Goal: Information Seeking & Learning: Learn about a topic

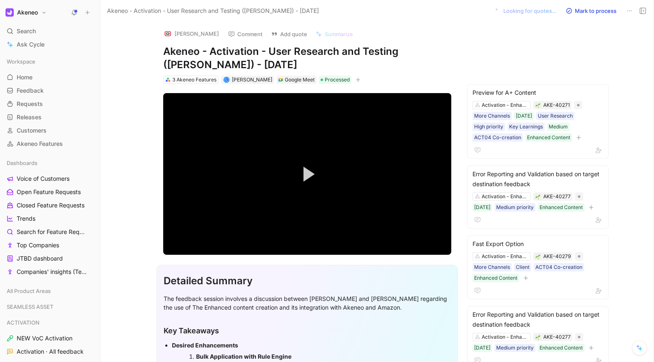
click at [86, 12] on icon at bounding box center [87, 13] width 6 height 6
click at [116, 12] on button "New feedback c" at bounding box center [143, 16] width 89 height 14
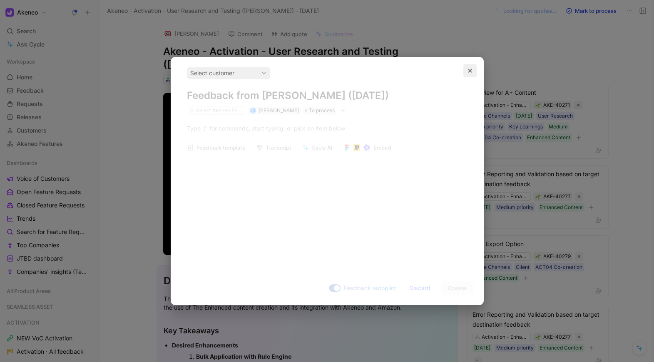
click at [476, 74] on button "button" at bounding box center [469, 70] width 13 height 13
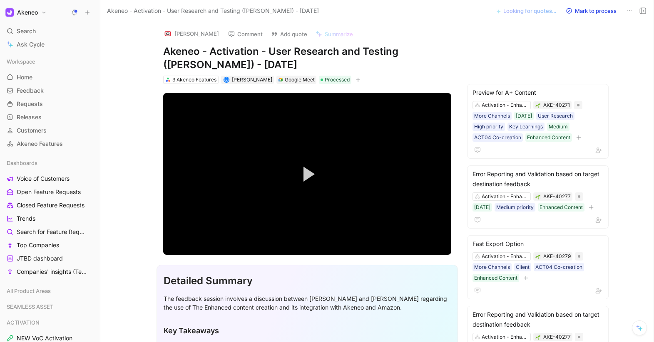
click at [45, 16] on button "Akeneo" at bounding box center [25, 13] width 45 height 12
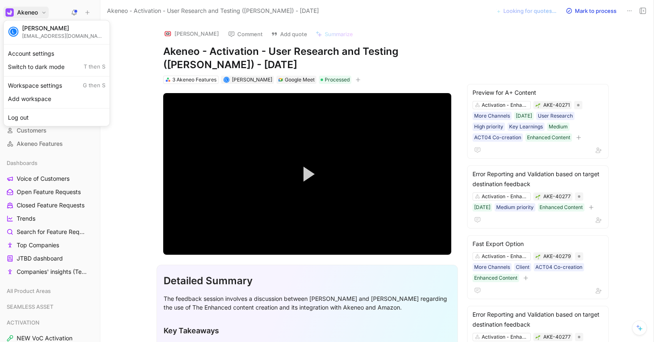
click at [45, 228] on div at bounding box center [327, 171] width 654 height 342
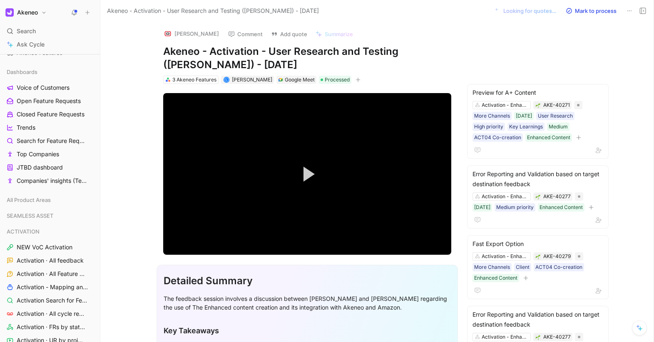
scroll to position [92, 0]
click at [37, 228] on span "ACTIVATION" at bounding box center [23, 231] width 33 height 8
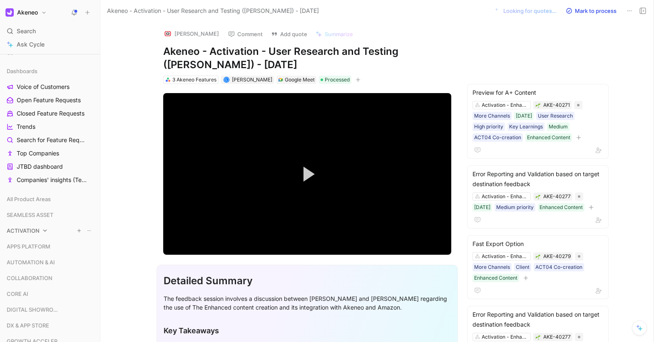
click at [37, 228] on span "ACTIVATION" at bounding box center [23, 231] width 33 height 8
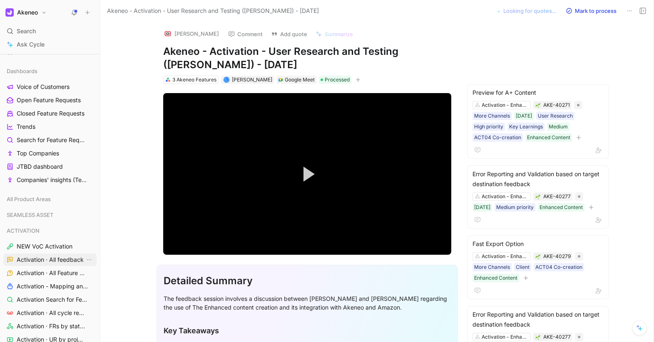
click at [45, 260] on span "Activation · All feedback" at bounding box center [50, 260] width 67 height 8
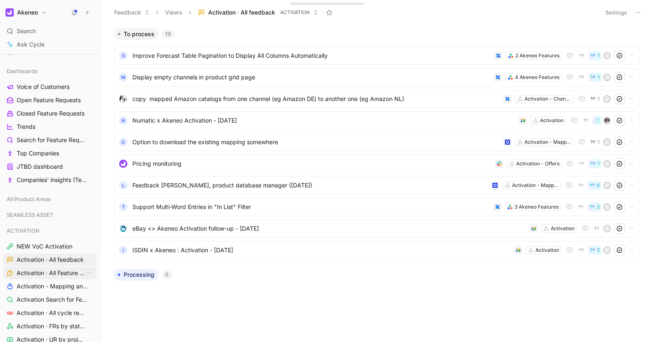
click at [55, 271] on span "Activation · All Feature Requests" at bounding box center [51, 273] width 68 height 8
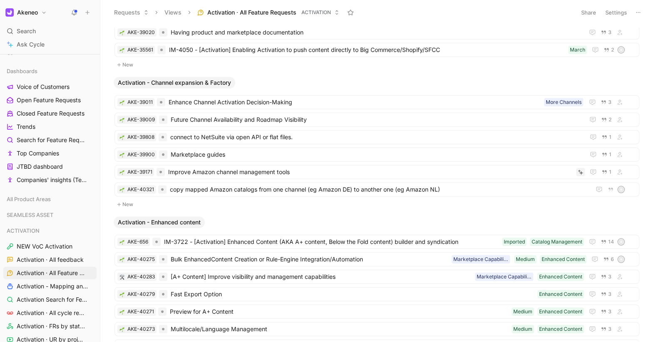
scroll to position [24, 0]
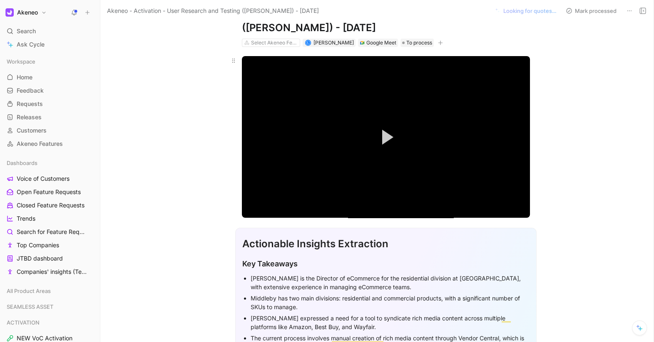
scroll to position [39, 0]
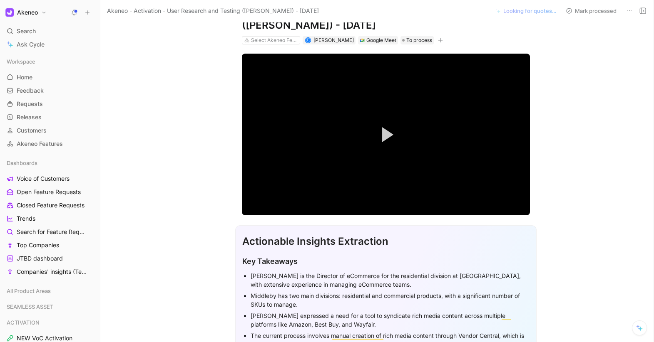
click at [89, 13] on icon at bounding box center [87, 13] width 6 height 6
click at [89, 15] on button at bounding box center [88, 13] width 12 height 12
click at [87, 12] on use at bounding box center [88, 13] width 4 height 4
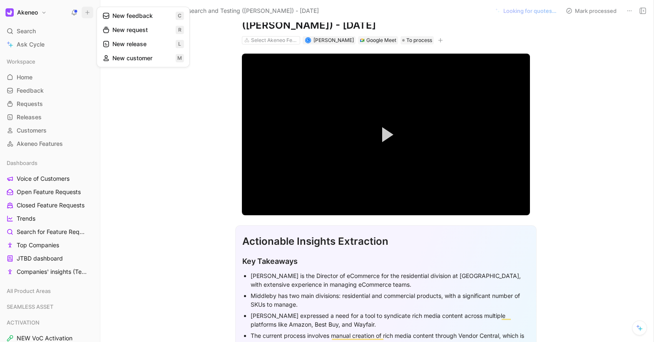
click at [139, 17] on button "New feedback c" at bounding box center [143, 16] width 89 height 14
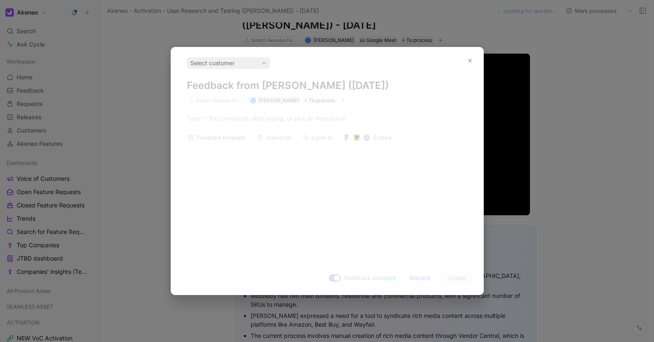
scroll to position [0, 0]
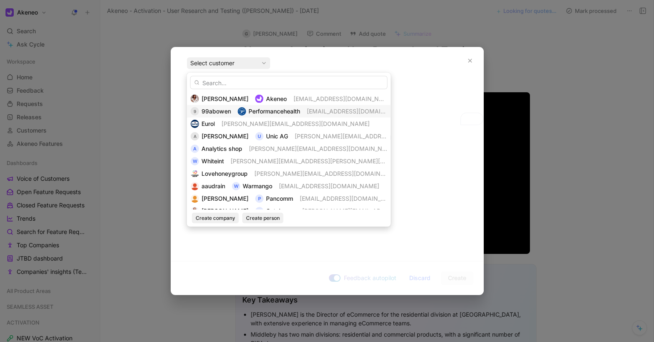
click at [231, 114] on div "9 99abowen Performancehealth [EMAIL_ADDRESS][DOMAIN_NAME]" at bounding box center [289, 111] width 196 height 10
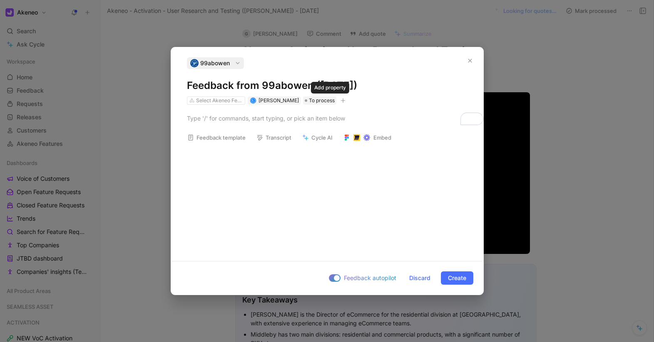
click at [340, 99] on icon "button" at bounding box center [342, 100] width 5 height 5
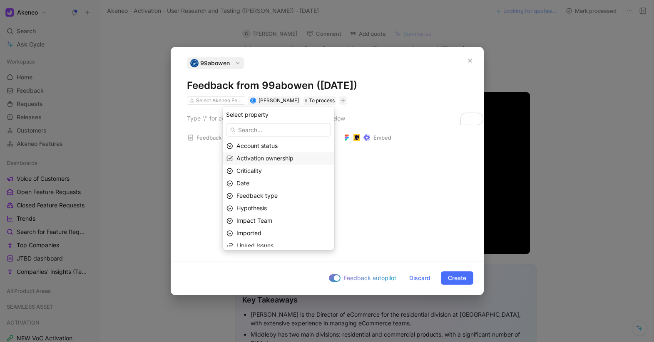
click at [272, 164] on div "Activation ownership" at bounding box center [278, 158] width 111 height 12
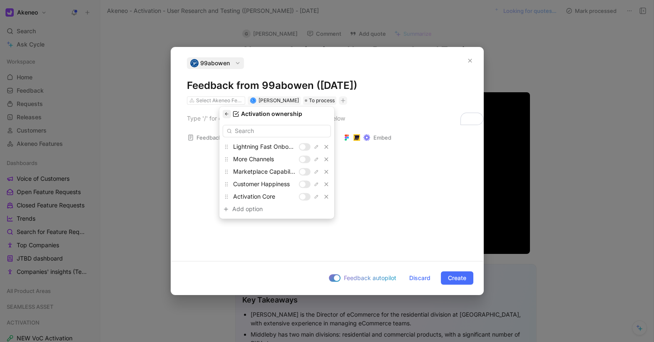
click at [228, 111] on icon "button" at bounding box center [226, 113] width 5 height 5
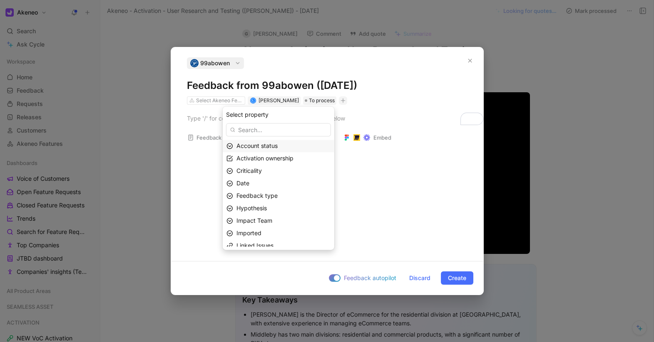
click at [270, 148] on span "Account status" at bounding box center [256, 145] width 41 height 7
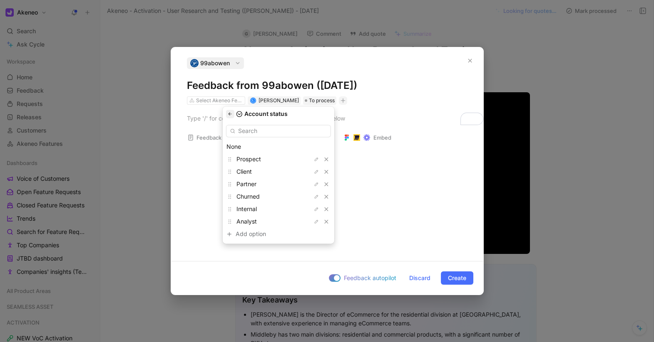
click at [233, 114] on icon "button" at bounding box center [230, 113] width 5 height 5
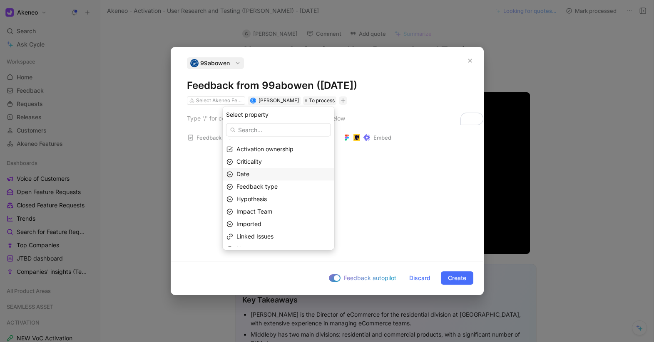
scroll to position [10, 0]
click at [267, 186] on span "Feedback type" at bounding box center [256, 185] width 41 height 7
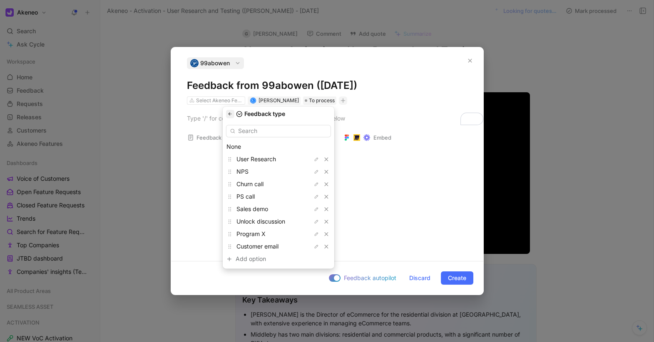
click at [234, 111] on button "button" at bounding box center [230, 114] width 8 height 8
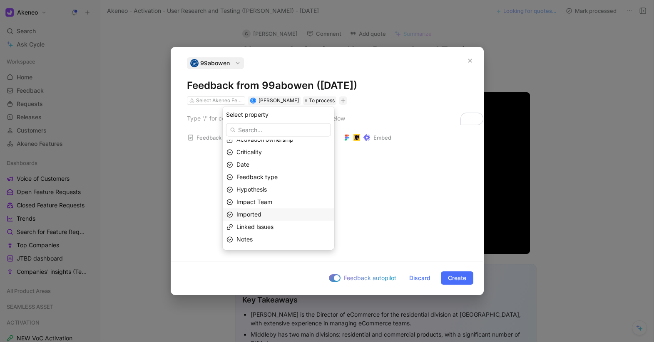
scroll to position [20, 0]
click at [269, 199] on span "Impact Team" at bounding box center [254, 200] width 36 height 7
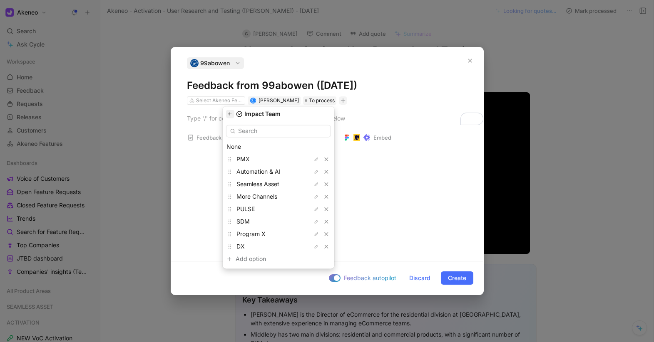
click at [233, 114] on icon "button" at bounding box center [230, 113] width 5 height 5
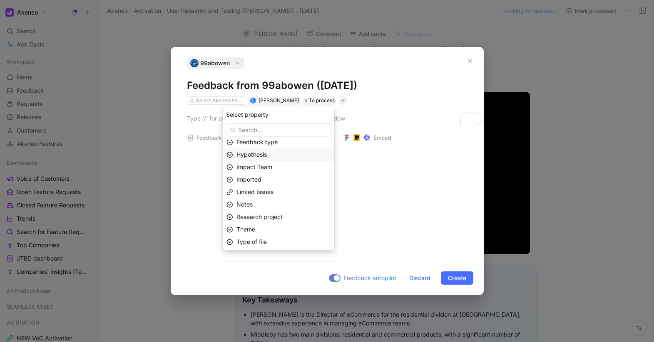
scroll to position [55, 0]
click at [245, 218] on span "Research project" at bounding box center [259, 215] width 46 height 7
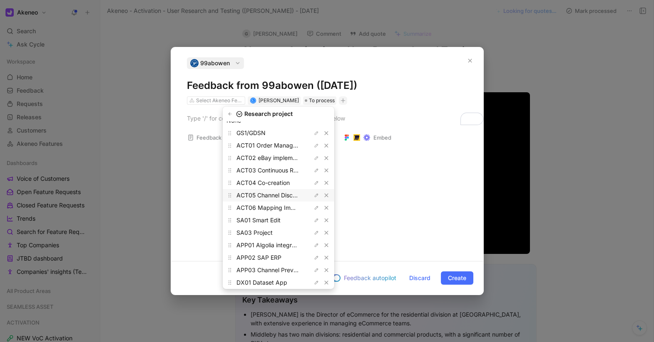
scroll to position [0, 0]
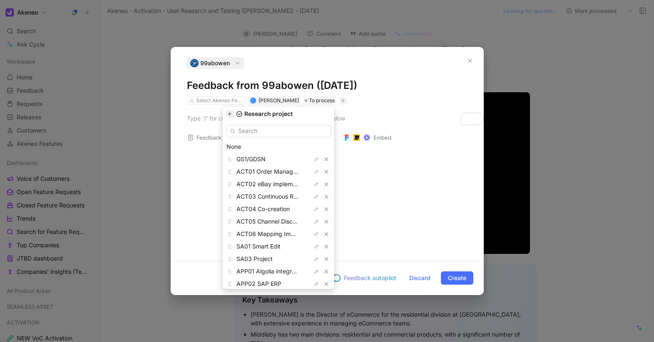
click at [233, 111] on icon "button" at bounding box center [230, 113] width 5 height 5
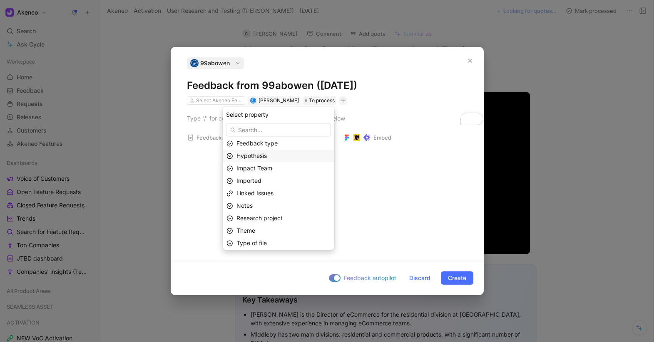
scroll to position [55, 0]
click at [255, 231] on span "Theme" at bounding box center [245, 228] width 19 height 7
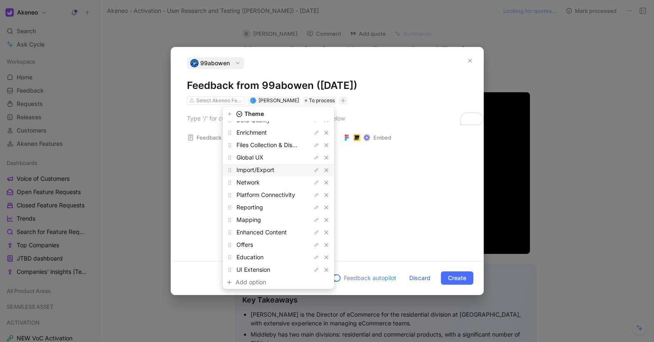
scroll to position [129, 0]
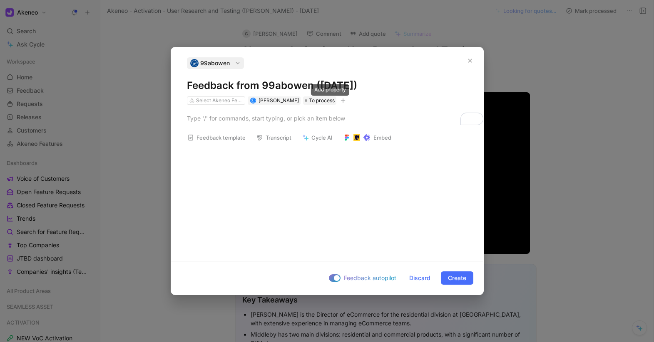
click at [340, 101] on icon "button" at bounding box center [342, 100] width 5 height 5
click at [418, 275] on span "Discard" at bounding box center [419, 278] width 21 height 10
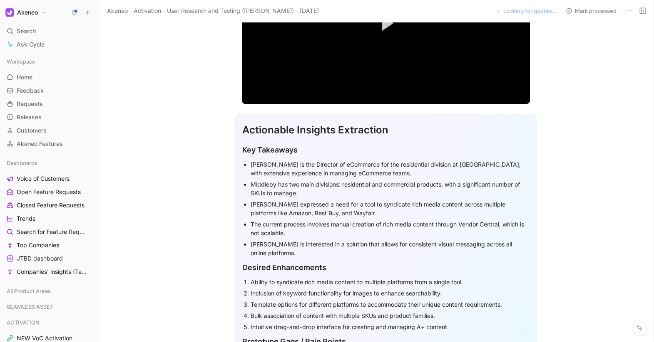
scroll to position [151, 0]
click at [89, 10] on icon at bounding box center [87, 13] width 6 height 6
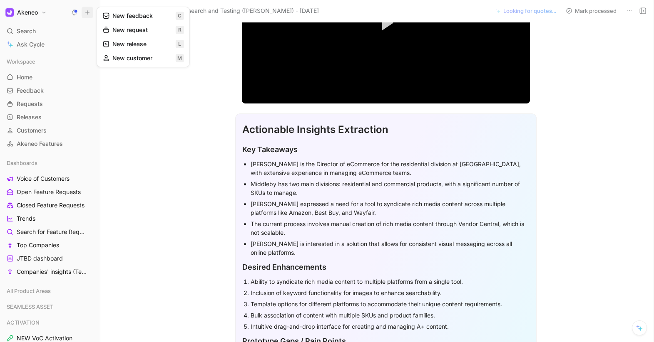
click at [110, 28] on button "New request r" at bounding box center [143, 30] width 89 height 14
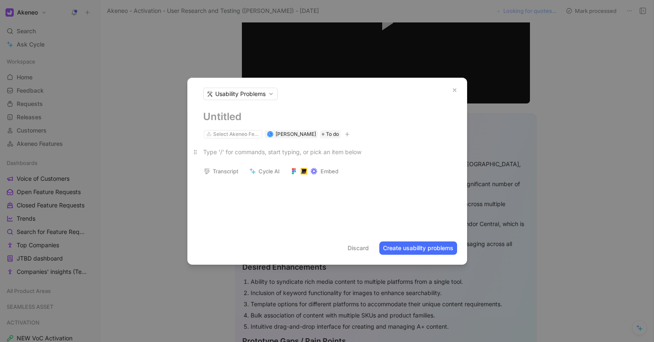
click at [228, 156] on p at bounding box center [327, 152] width 280 height 14
click at [260, 93] on span "Usability Problems" at bounding box center [240, 94] width 50 height 8
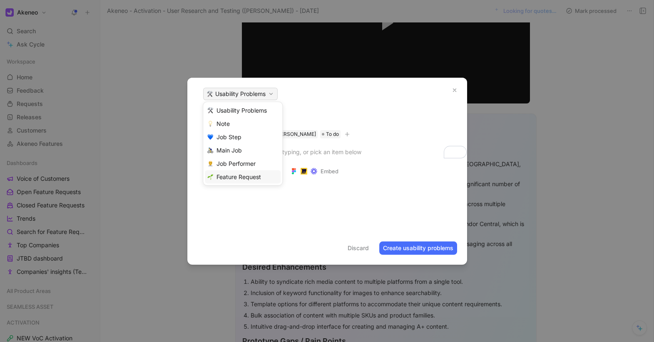
click at [222, 176] on span "Feature Request" at bounding box center [238, 177] width 45 height 8
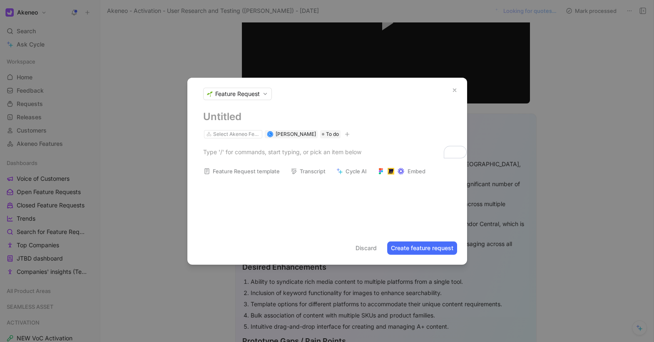
click at [344, 136] on icon "button" at bounding box center [346, 134] width 5 height 5
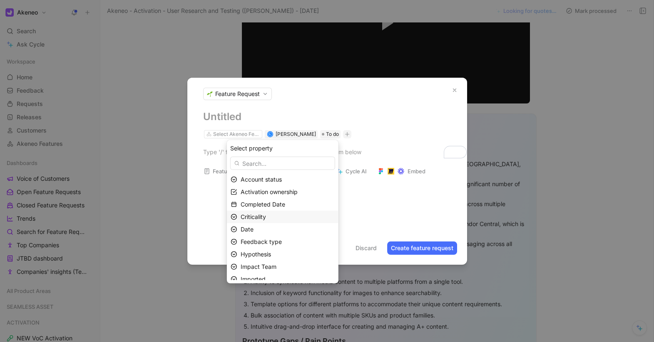
scroll to position [80, 0]
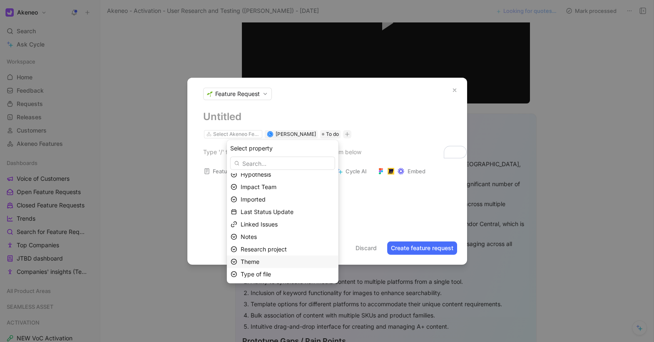
click at [270, 263] on div "Theme" at bounding box center [287, 262] width 94 height 10
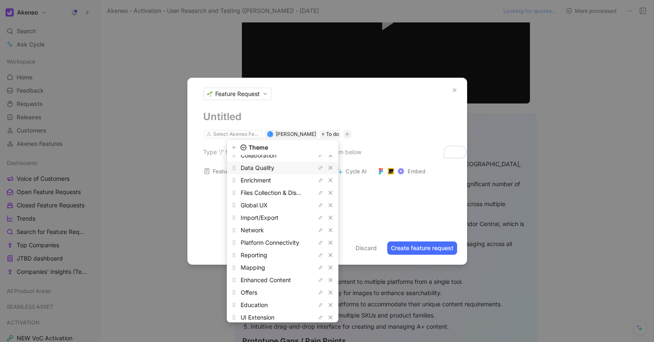
scroll to position [129, 0]
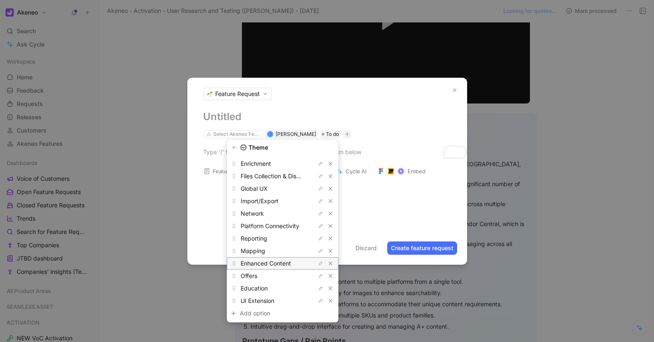
click at [260, 261] on span "Enhanced Content" at bounding box center [265, 263] width 50 height 7
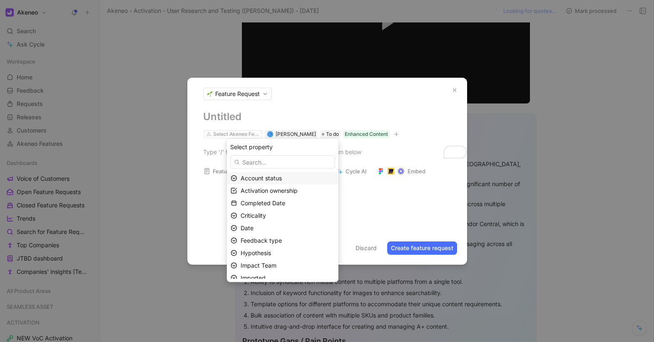
click at [354, 215] on div "Select Akeneo Feature L [PERSON_NAME] To do Enhanced Content Feature Request te…" at bounding box center [327, 170] width 280 height 121
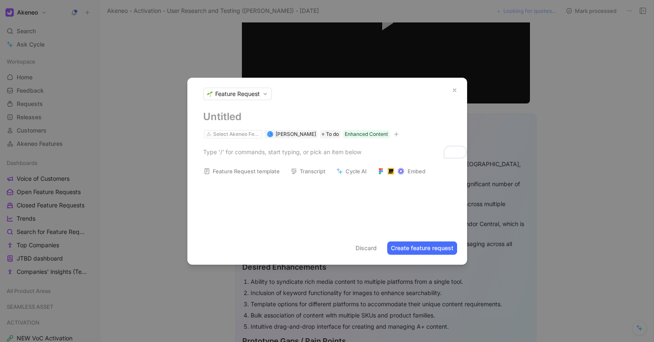
click at [365, 250] on button "Discard" at bounding box center [366, 248] width 29 height 13
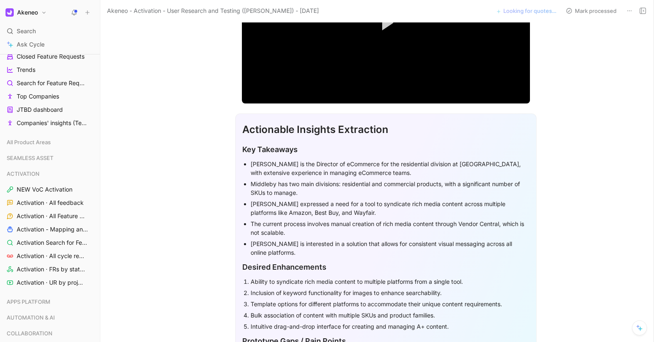
scroll to position [154, 0]
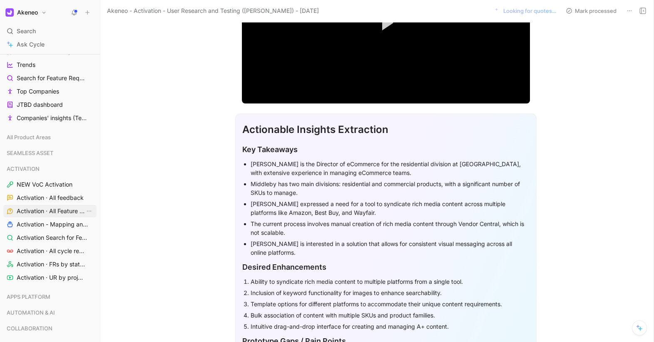
click at [39, 213] on span "Activation · All Feature Requests" at bounding box center [51, 211] width 68 height 8
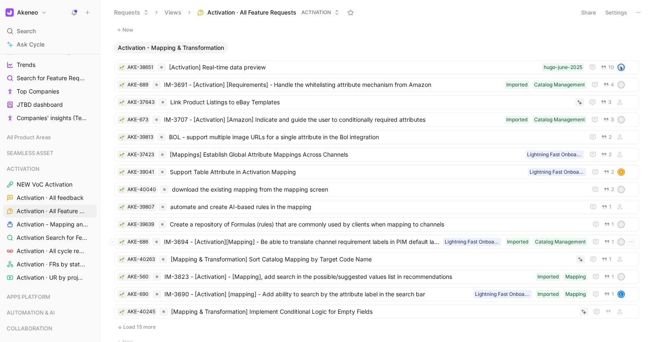
scroll to position [549, 0]
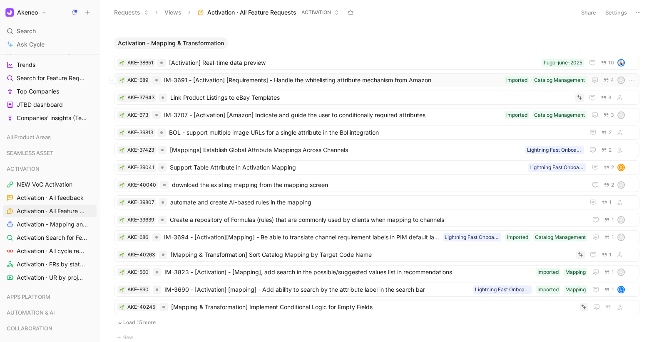
click at [308, 86] on div "AKE-689 IM-3691 - [Activation] [Requirements] - Handle the whitelisting attribu…" at bounding box center [376, 80] width 525 height 14
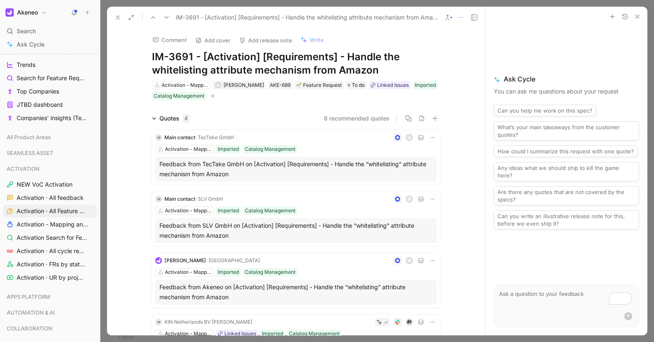
click at [118, 17] on use at bounding box center [117, 17] width 3 height 3
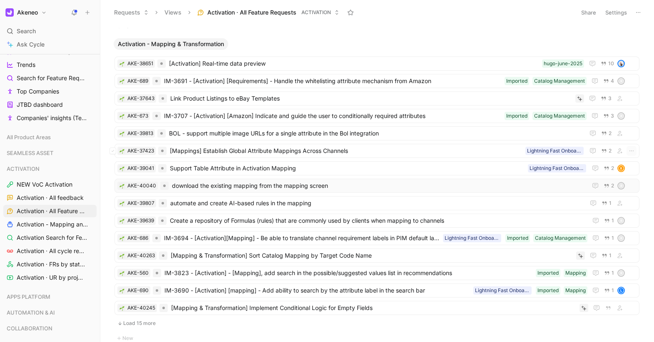
scroll to position [545, 0]
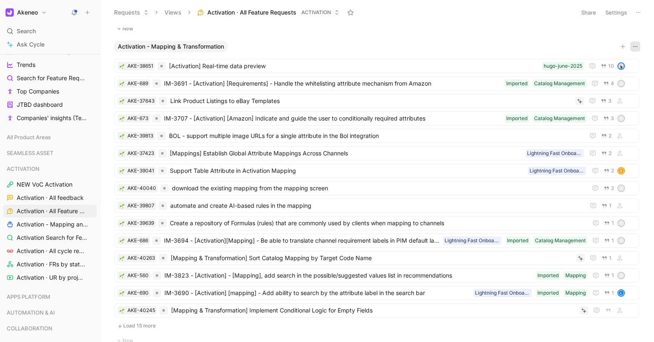
click at [634, 45] on icon "button" at bounding box center [634, 46] width 7 height 7
click at [127, 47] on span "Activation - Mapping & Transformation" at bounding box center [171, 46] width 106 height 8
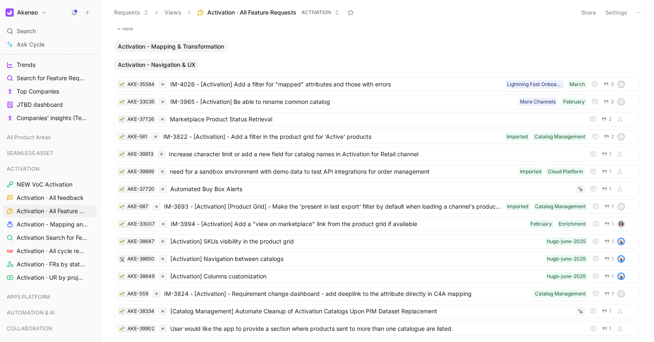
click at [127, 47] on span "Activation - Mapping & Transformation" at bounding box center [171, 46] width 106 height 8
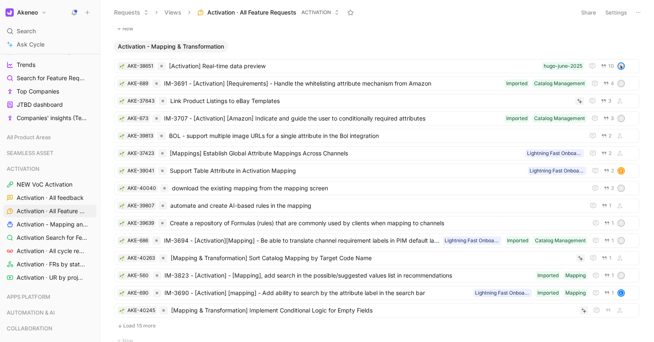
click at [87, 10] on icon at bounding box center [87, 13] width 6 height 6
click at [253, 32] on div "New" at bounding box center [376, 29] width 533 height 10
click at [182, 11] on button "Views" at bounding box center [173, 12] width 25 height 12
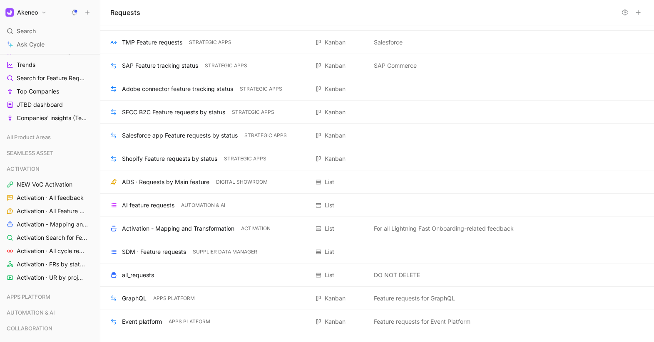
scroll to position [880, 0]
click at [635, 15] on icon at bounding box center [637, 12] width 7 height 7
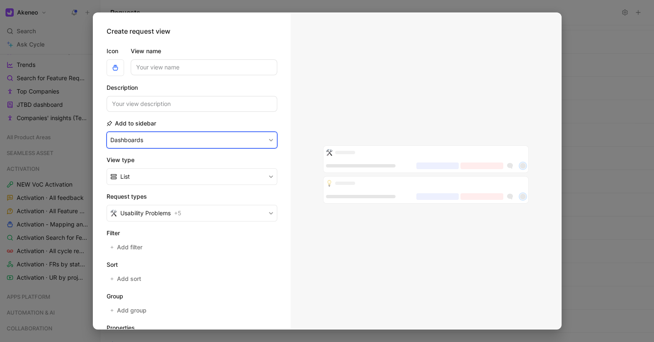
click at [206, 143] on button "Dashboards" at bounding box center [191, 140] width 171 height 17
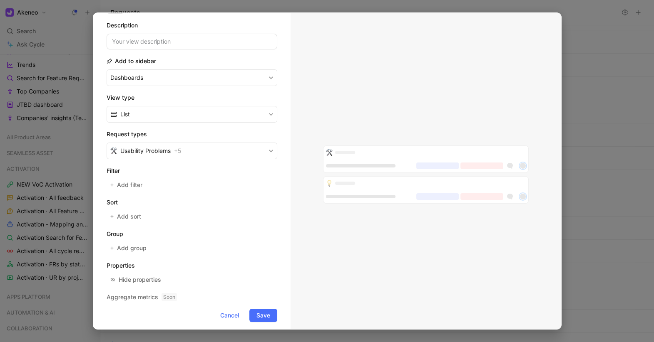
scroll to position [67, 0]
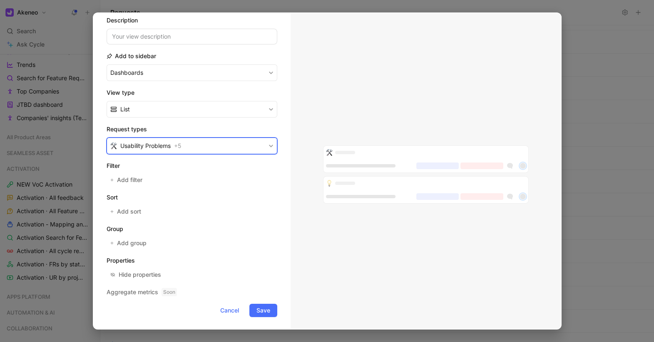
click at [195, 147] on button "Usability Problems + 5" at bounding box center [191, 146] width 171 height 17
click at [136, 180] on span "Add filter" at bounding box center [130, 180] width 26 height 10
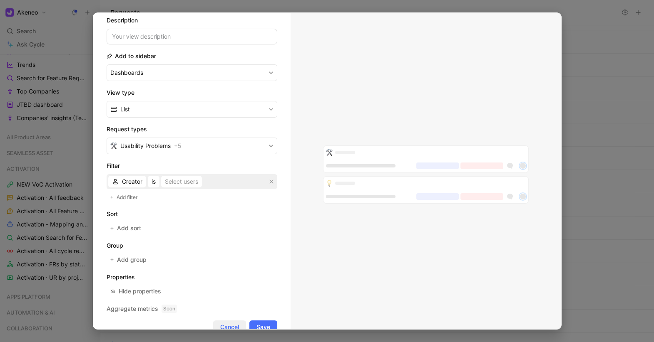
click at [226, 324] on span "Cancel" at bounding box center [229, 327] width 19 height 10
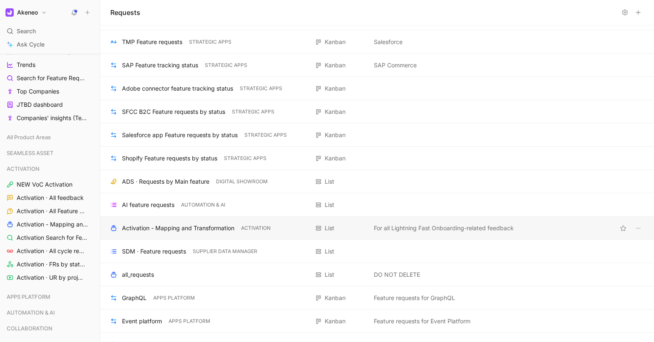
click at [188, 235] on div "Activation - Mapping and Transformation ACTIVATION List For all Lightning Fast …" at bounding box center [376, 228] width 553 height 23
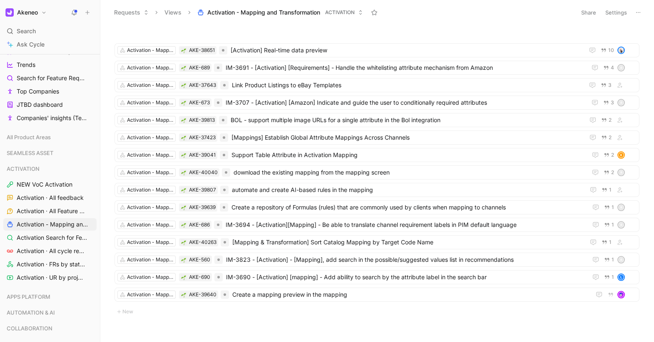
click at [629, 10] on button "Settings" at bounding box center [615, 13] width 29 height 12
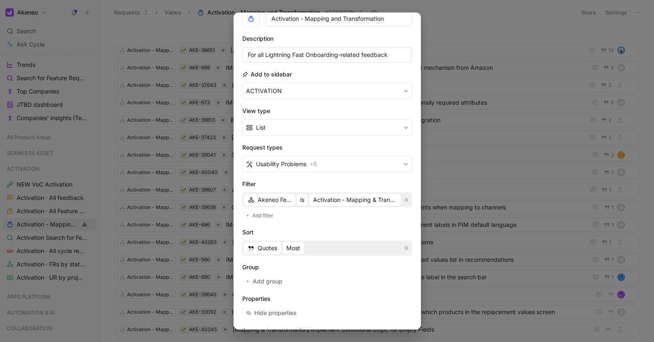
scroll to position [42, 0]
click at [327, 166] on button "Usability Problems + 5" at bounding box center [327, 163] width 170 height 17
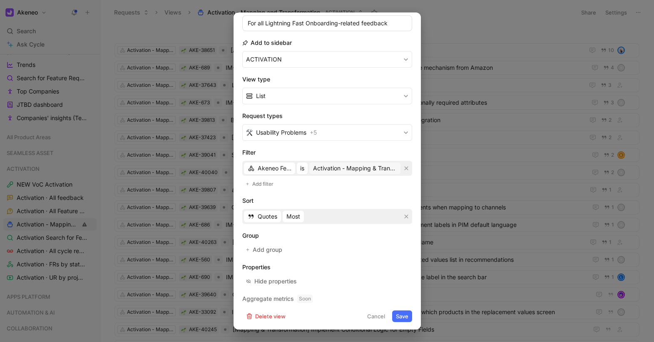
scroll to position [0, 0]
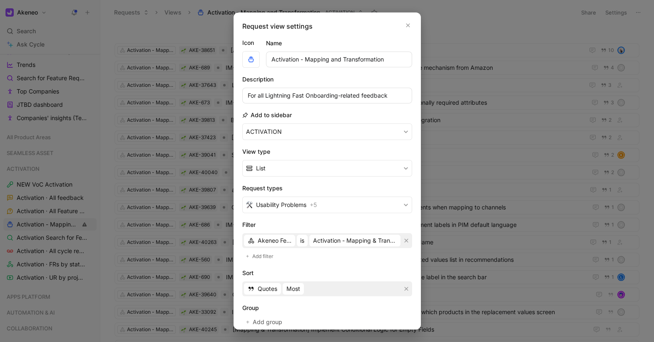
click at [490, 48] on div at bounding box center [327, 171] width 654 height 342
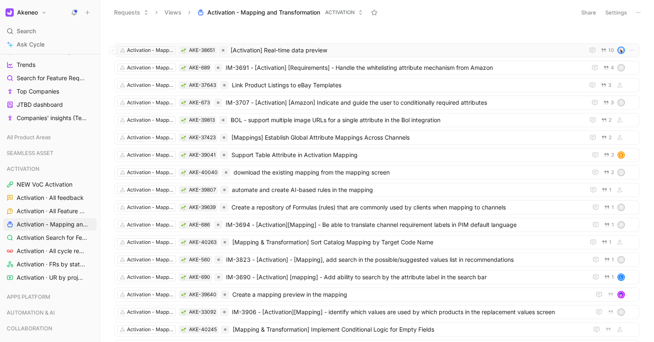
click at [288, 52] on span "[Activation] Real-time data preview" at bounding box center [405, 50] width 350 height 10
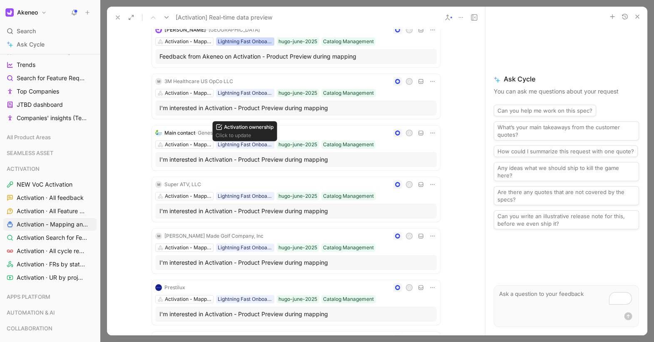
scroll to position [83, 0]
click at [115, 15] on icon at bounding box center [117, 17] width 7 height 7
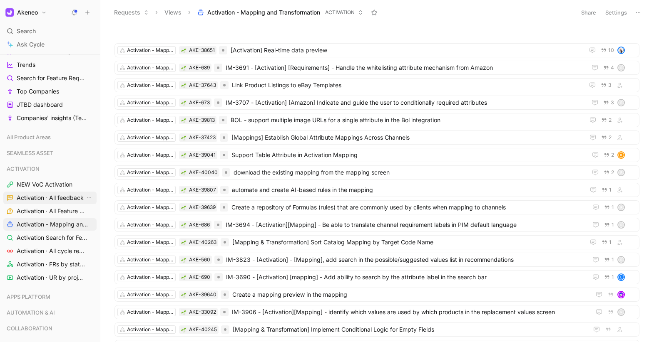
click at [49, 201] on span "Activation · All feedback" at bounding box center [50, 198] width 67 height 8
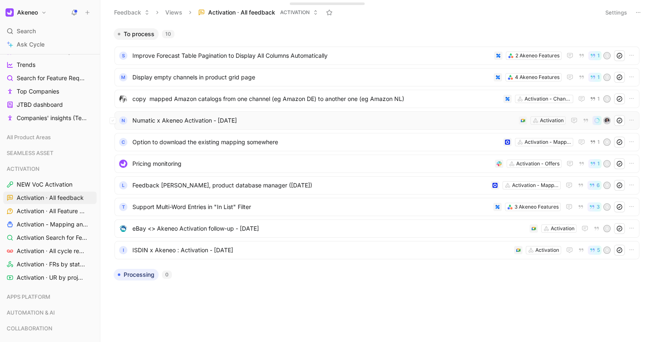
click at [268, 119] on span "Numatic x Akeneo Activation - [DATE]" at bounding box center [323, 121] width 383 height 10
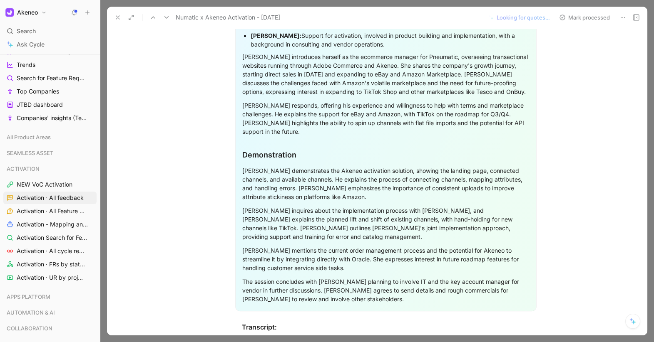
scroll to position [1013, 0]
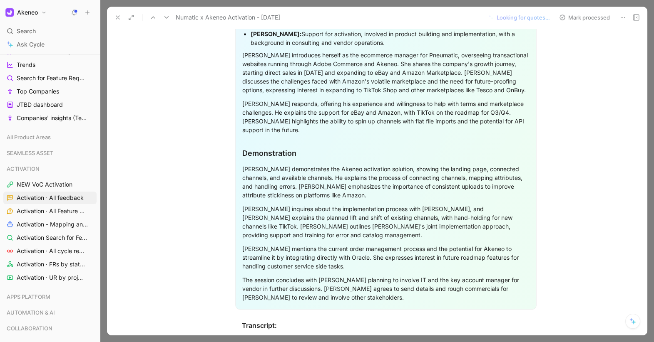
click at [263, 205] on div "[PERSON_NAME] inquires about the implementation process with [PERSON_NAME], and…" at bounding box center [385, 222] width 287 height 35
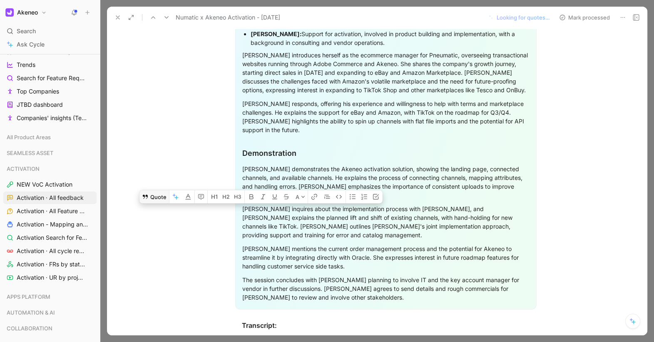
click at [153, 191] on button "Quote" at bounding box center [154, 197] width 30 height 13
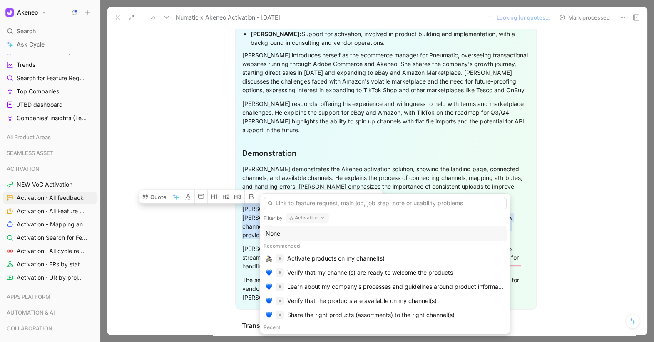
drag, startPoint x: 302, startPoint y: 197, endPoint x: 304, endPoint y: 220, distance: 23.0
click at [184, 196] on body "Akeneo Search ⌘ K Ask Cycle Workspace Home G then H Feedback G then F Requests …" at bounding box center [327, 171] width 654 height 342
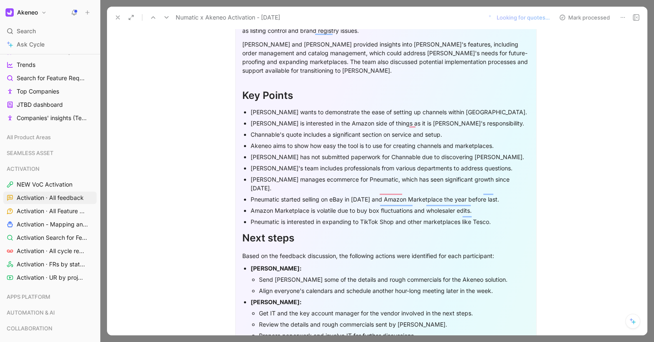
scroll to position [0, 0]
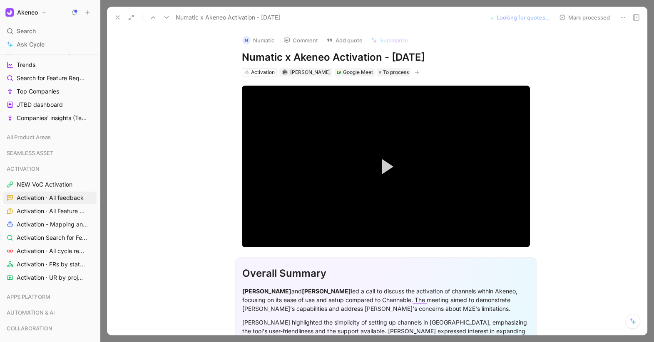
click at [621, 16] on icon at bounding box center [622, 17] width 7 height 7
click at [119, 19] on icon at bounding box center [117, 17] width 7 height 7
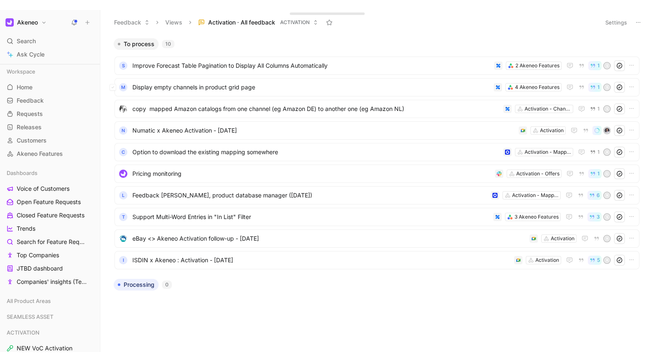
scroll to position [154, 0]
